Goal: Information Seeking & Learning: Compare options

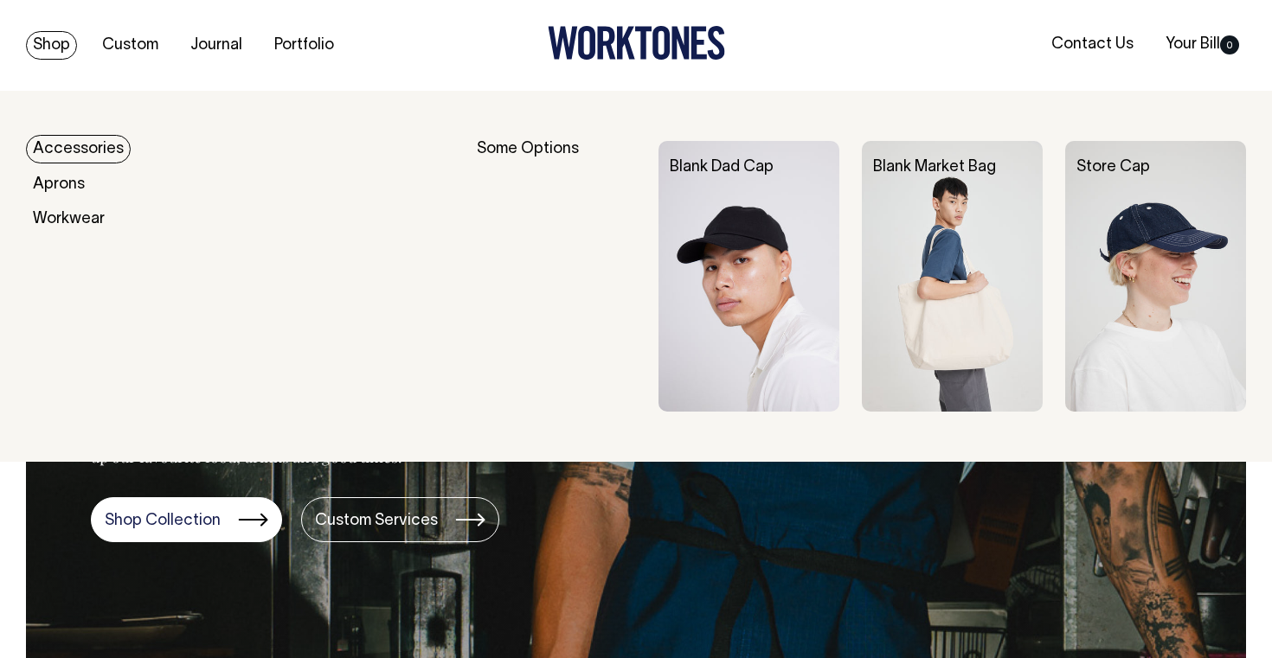
click at [59, 50] on link "Shop" at bounding box center [51, 45] width 51 height 29
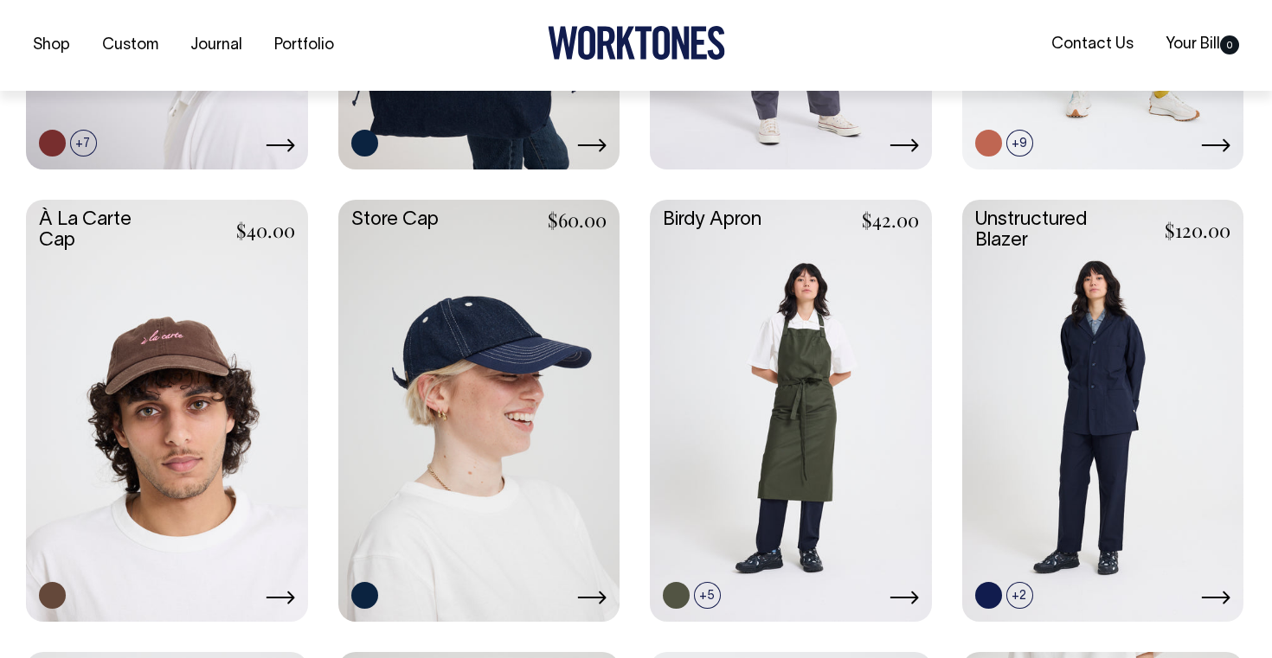
scroll to position [765, 0]
click at [790, 527] on link at bounding box center [791, 408] width 282 height 419
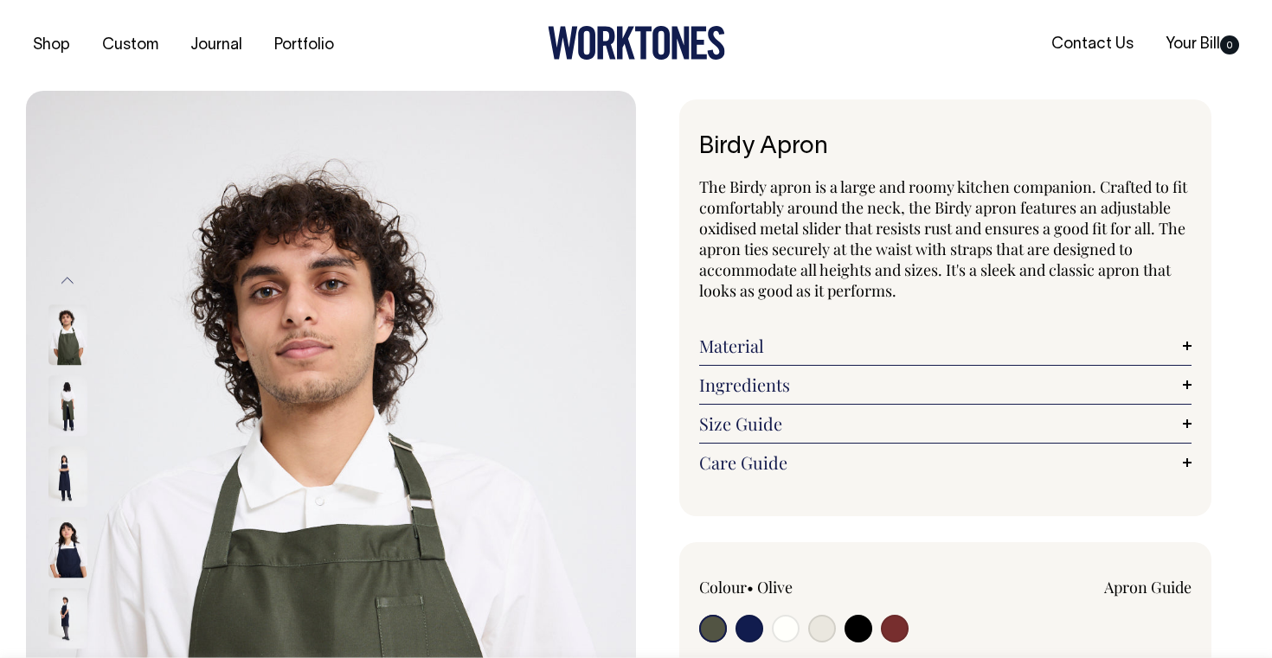
click at [751, 620] on input "radio" at bounding box center [749, 629] width 28 height 28
radio input "true"
select select "Dark Navy"
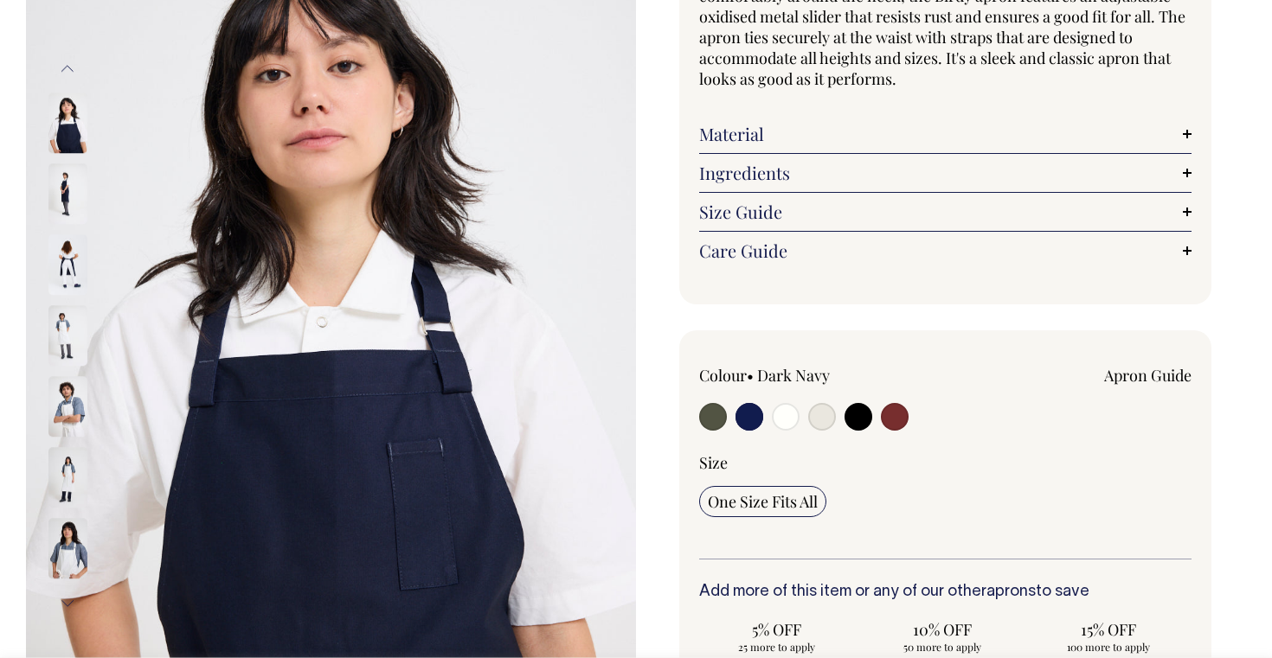
click at [818, 429] on label at bounding box center [822, 419] width 28 height 32
click at [818, 429] on input "radio" at bounding box center [822, 417] width 28 height 28
radio input "true"
select select "Natural"
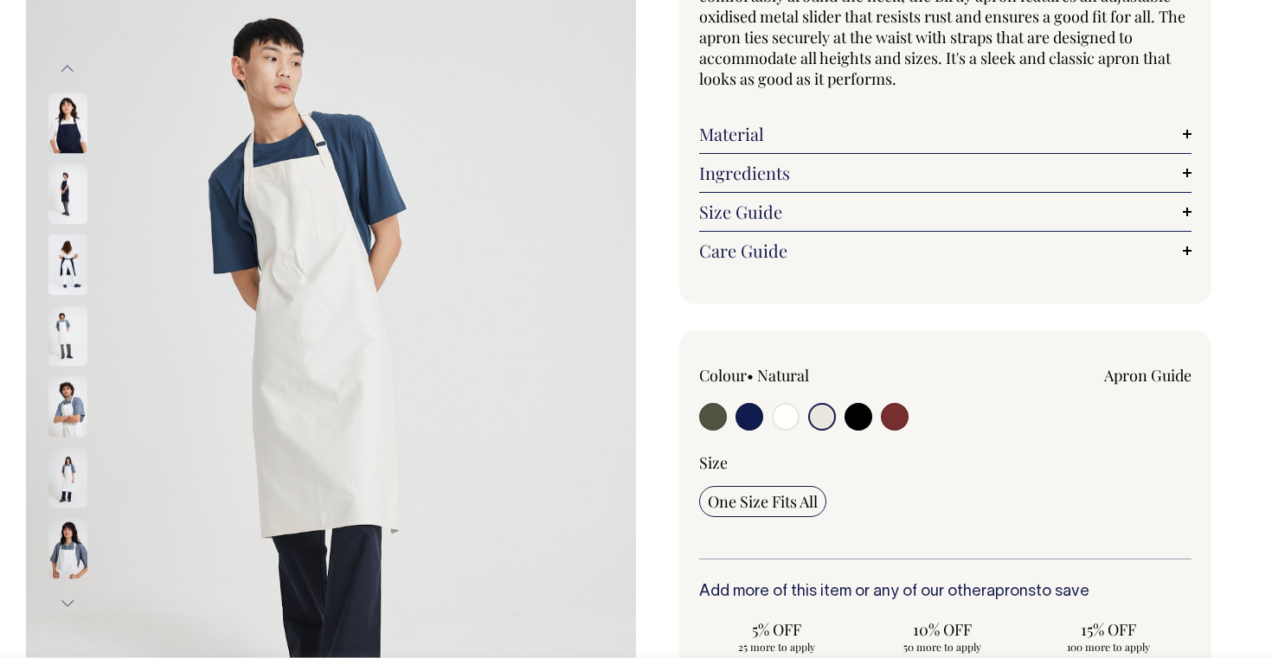
scroll to position [213, 0]
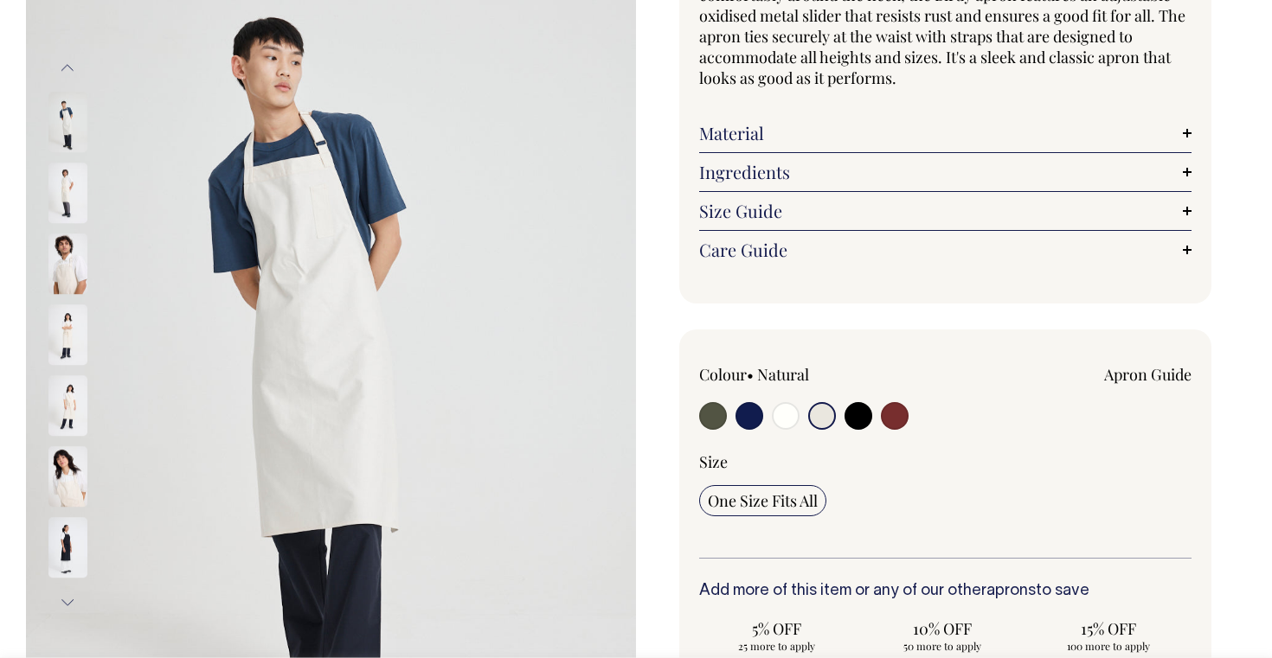
click at [862, 413] on input "radio" at bounding box center [858, 416] width 28 height 28
radio input "true"
select select "Black"
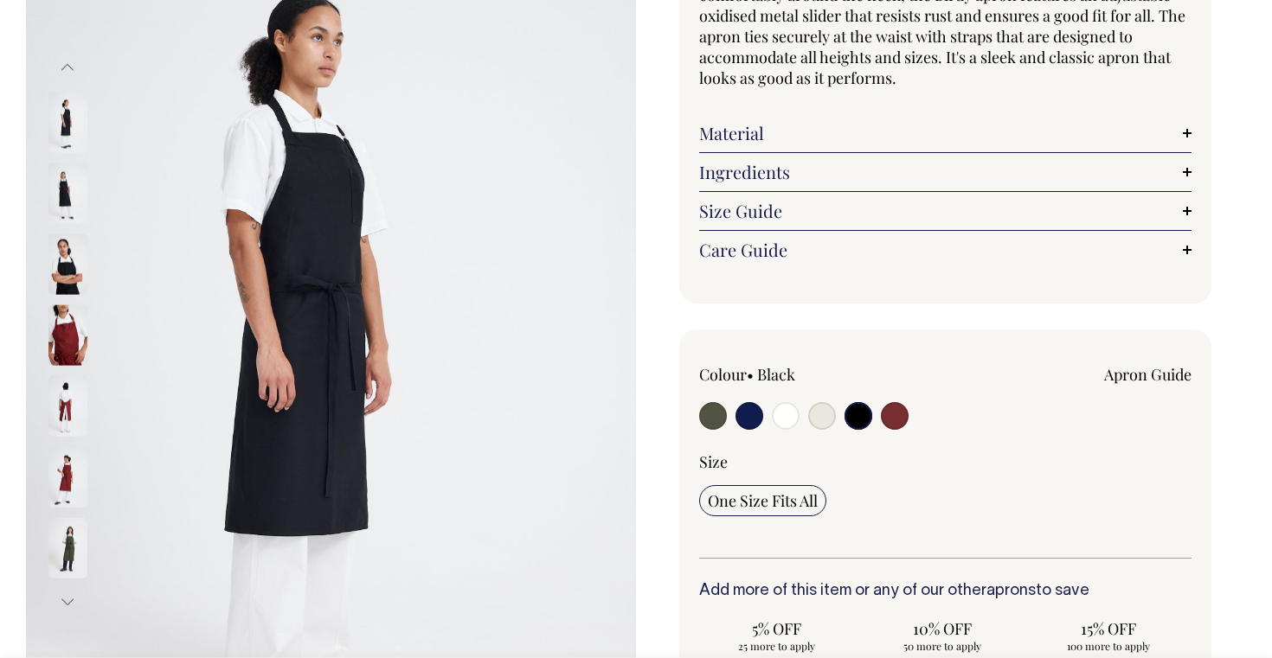
click at [895, 413] on input "radio" at bounding box center [895, 416] width 28 height 28
radio input "true"
select select "Burgundy"
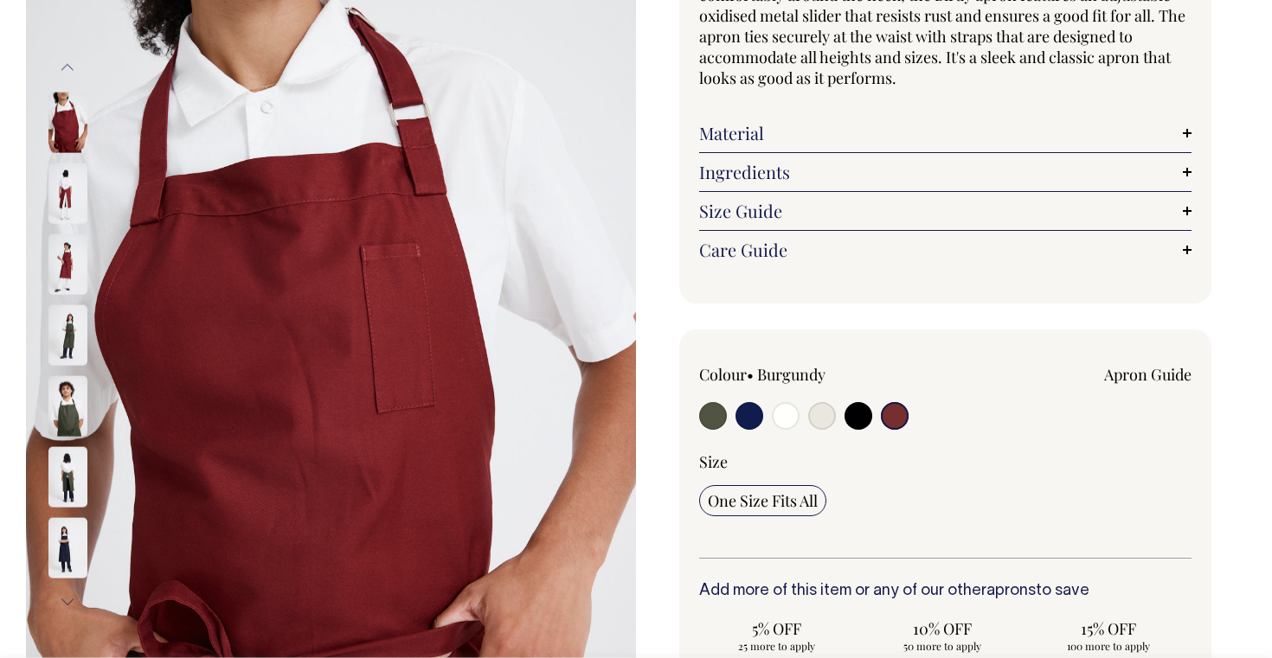
click at [735, 419] on label at bounding box center [749, 418] width 28 height 32
click at [735, 419] on input "radio" at bounding box center [749, 416] width 28 height 28
radio input "true"
select select "Dark Navy"
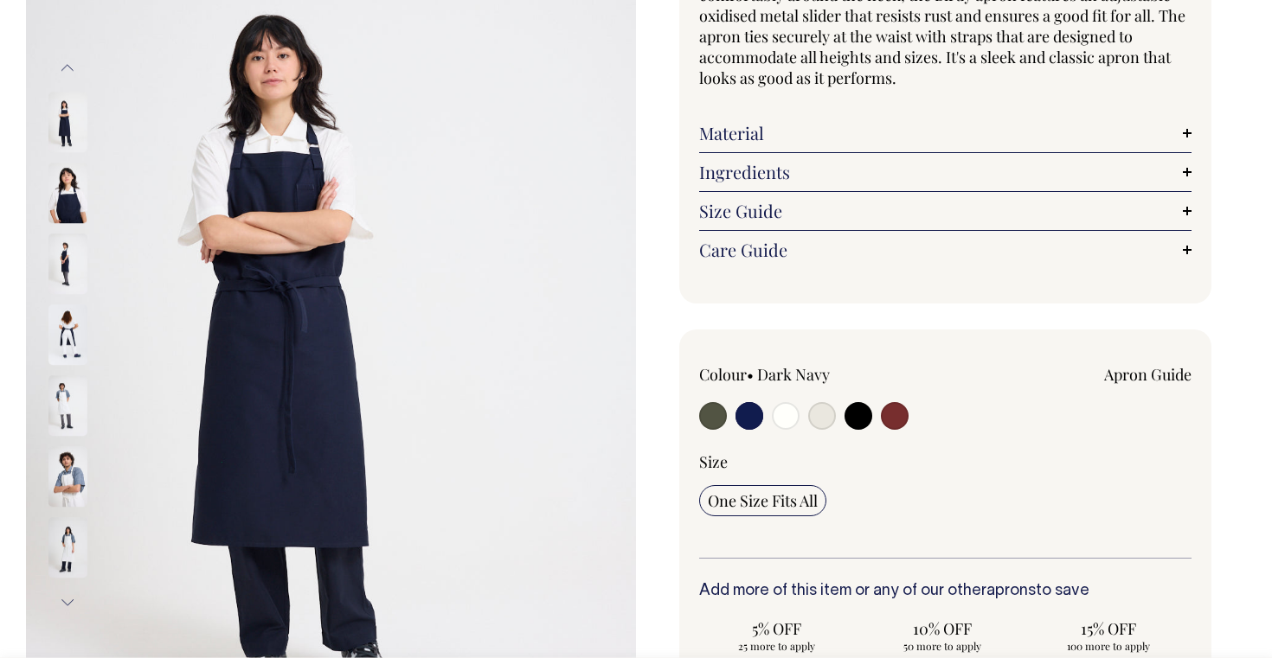
click at [713, 422] on input "radio" at bounding box center [713, 416] width 28 height 28
radio input "true"
select select "Olive"
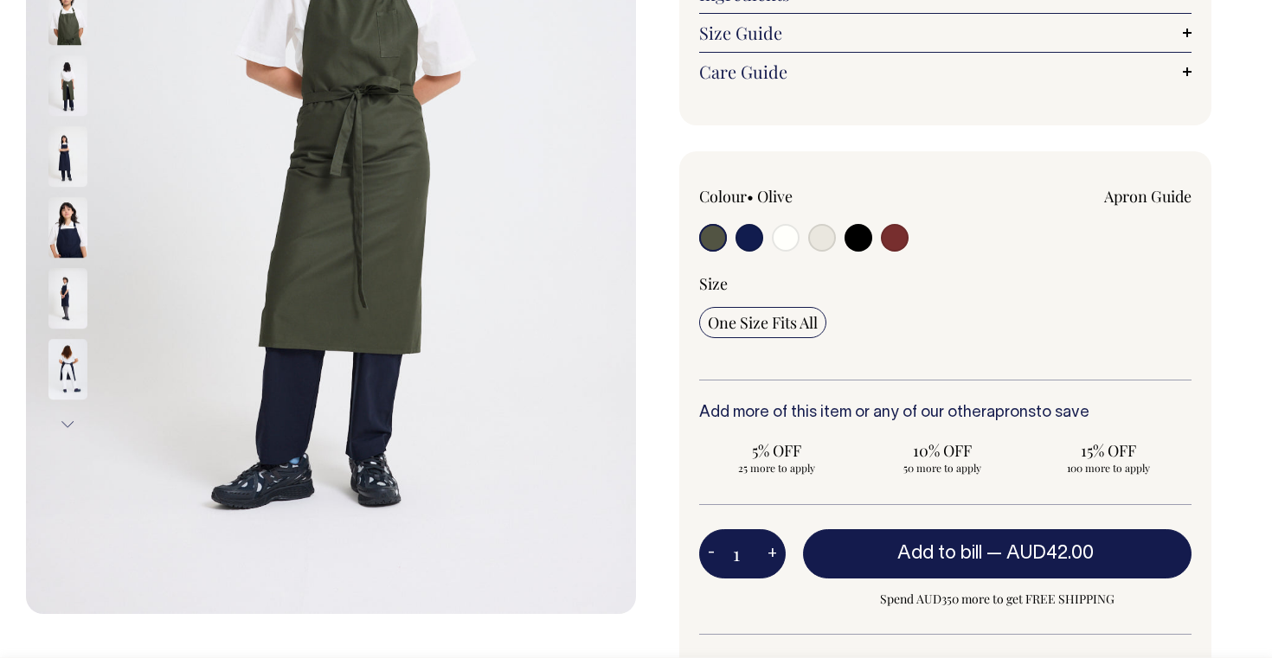
scroll to position [392, 0]
click at [749, 243] on input "radio" at bounding box center [749, 237] width 28 height 28
radio input "true"
select select "Dark Navy"
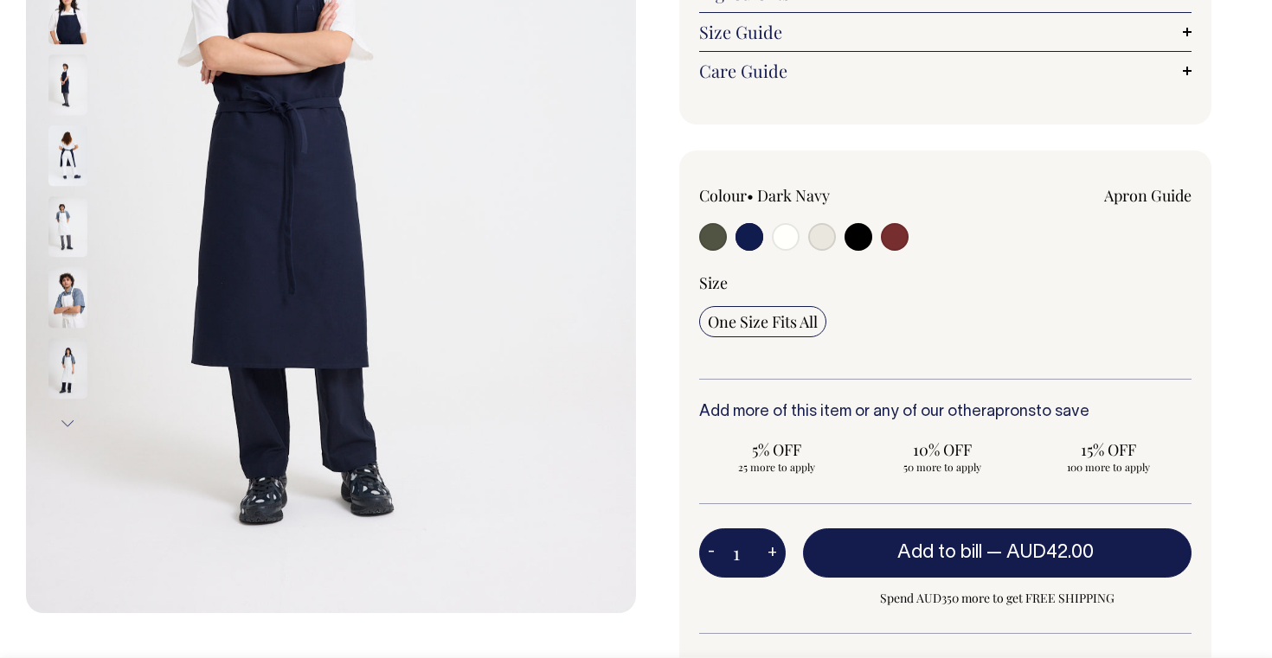
click at [787, 240] on input "radio" at bounding box center [786, 237] width 28 height 28
radio input "true"
select select "Off-White"
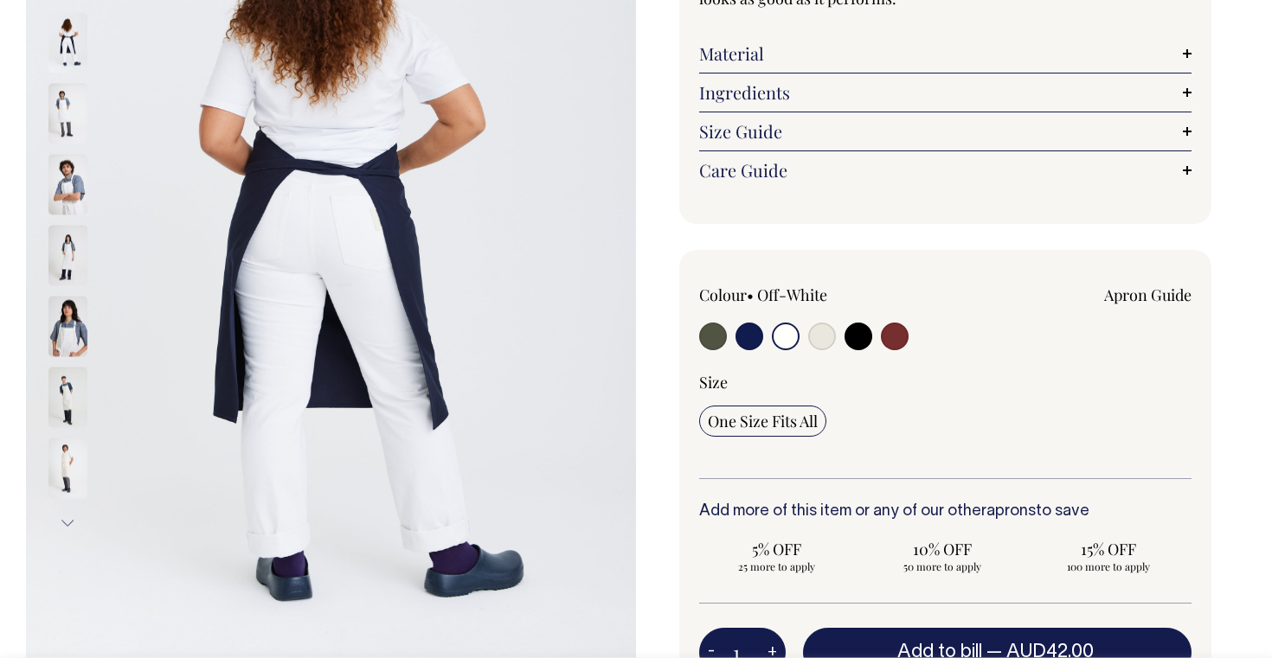
scroll to position [292, 0]
click at [818, 340] on input "radio" at bounding box center [822, 337] width 28 height 28
radio input "true"
select select "Natural"
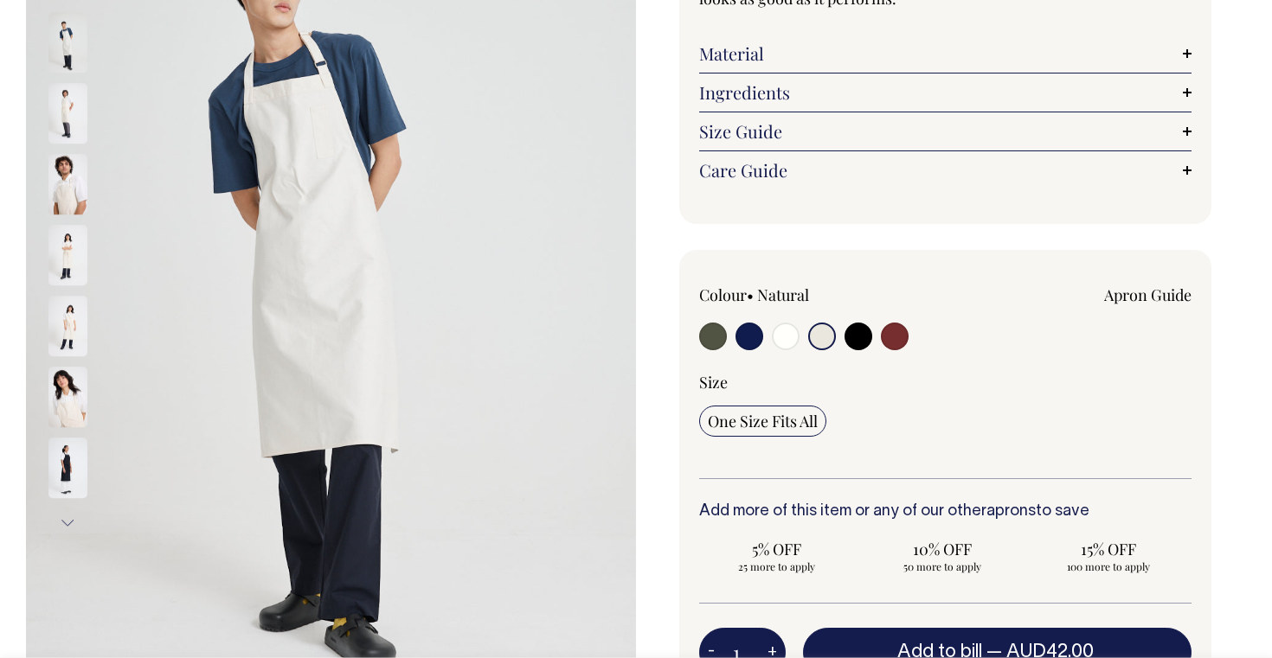
click at [855, 342] on input "radio" at bounding box center [858, 337] width 28 height 28
radio input "true"
select select "Black"
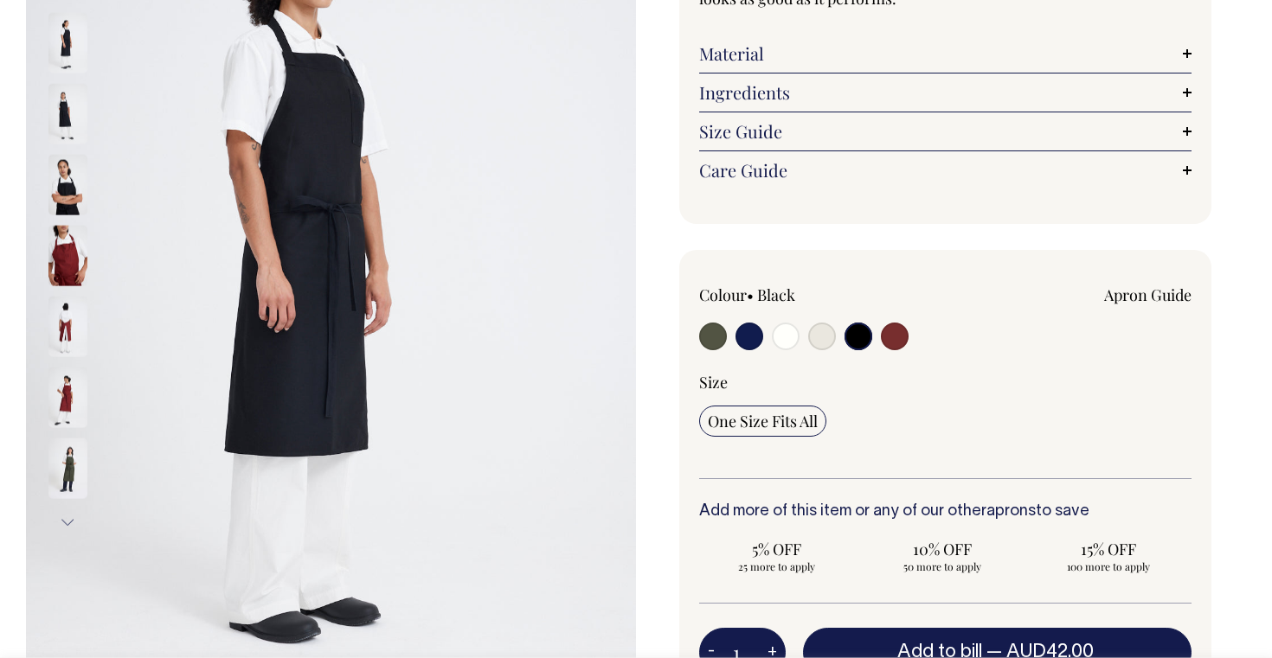
click at [897, 339] on input "radio" at bounding box center [895, 337] width 28 height 28
radio input "true"
select select "Burgundy"
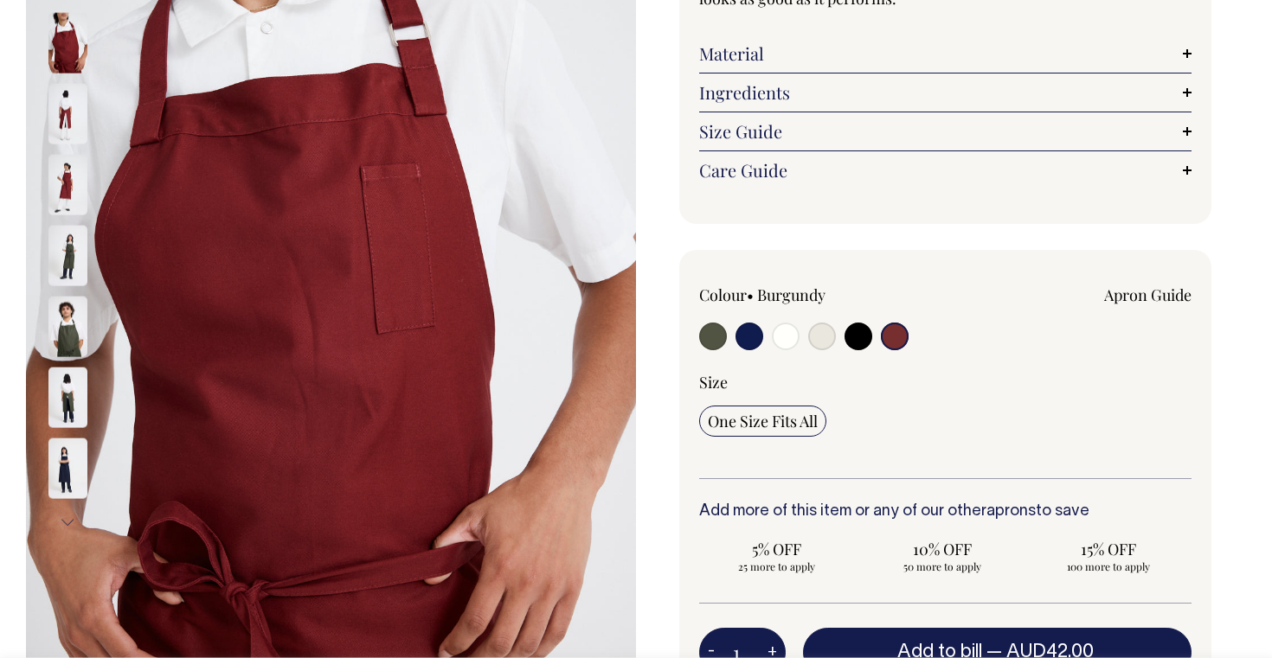
click at [859, 338] on input "radio" at bounding box center [858, 337] width 28 height 28
radio input "true"
select select "Black"
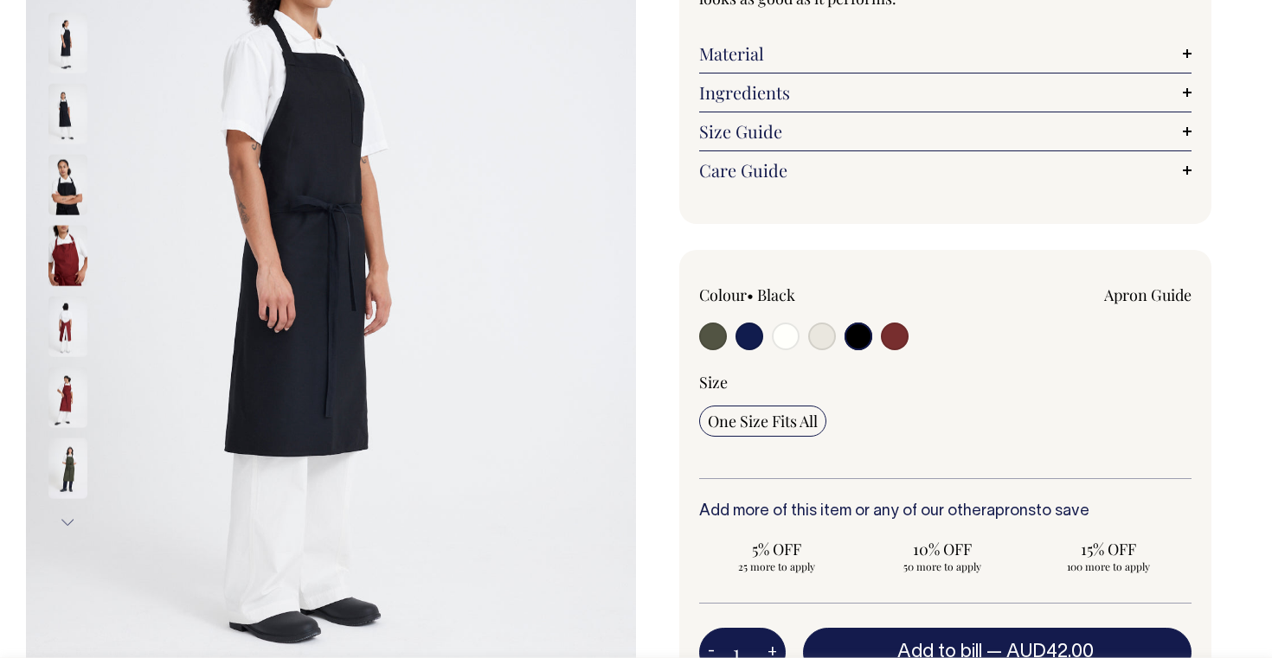
click at [827, 340] on input "radio" at bounding box center [822, 337] width 28 height 28
radio input "true"
select select "Natural"
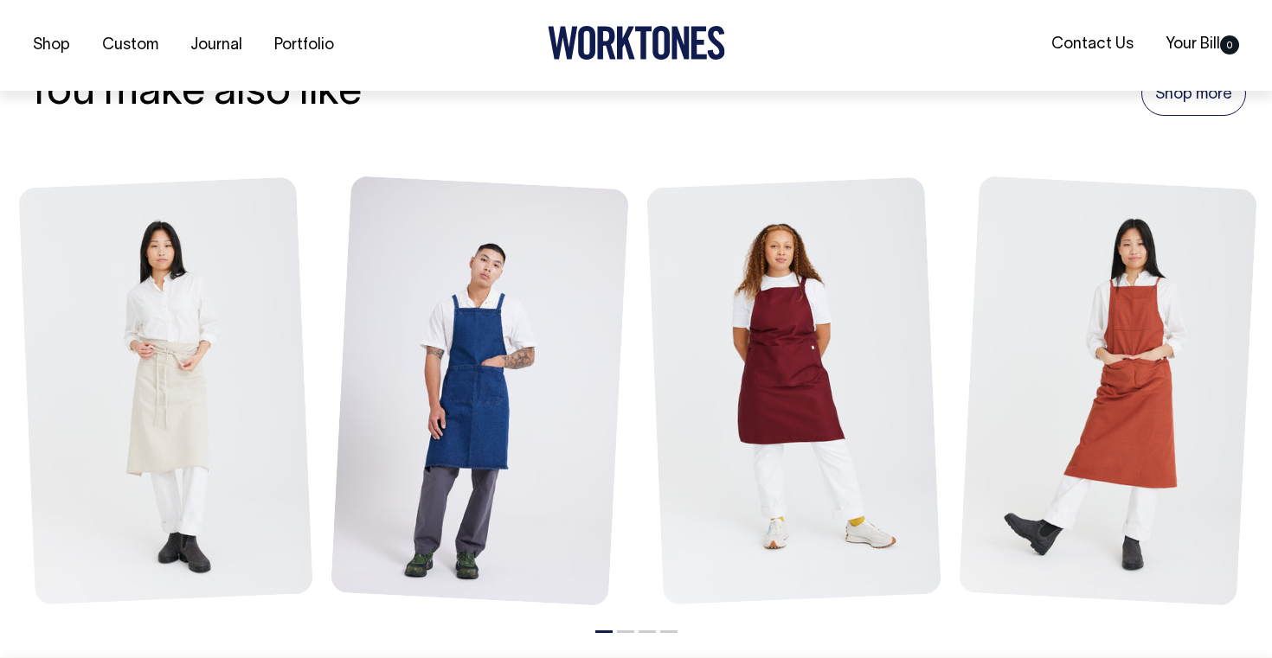
scroll to position [2021, 0]
